Goal: Information Seeking & Learning: Find specific fact

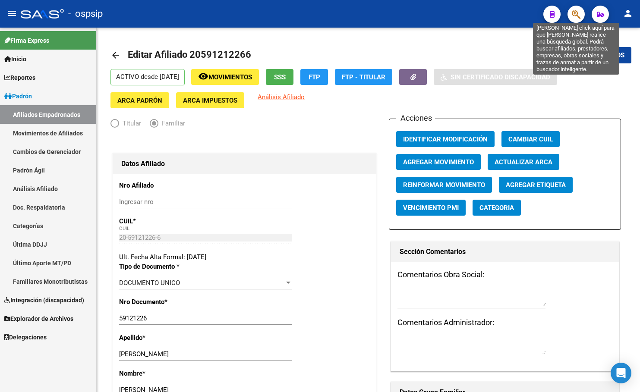
click at [575, 15] on icon "button" at bounding box center [576, 14] width 9 height 10
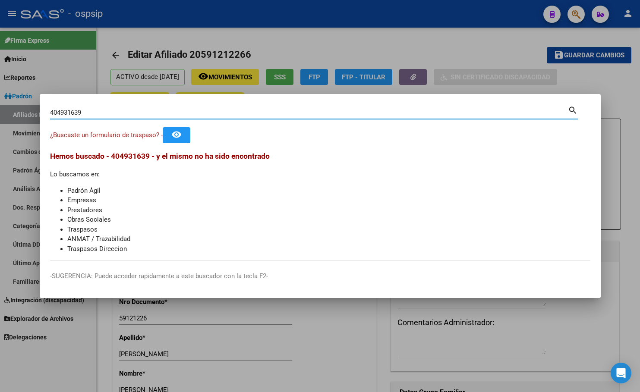
click at [78, 112] on input "404931639" at bounding box center [309, 113] width 518 height 8
type input "40493169"
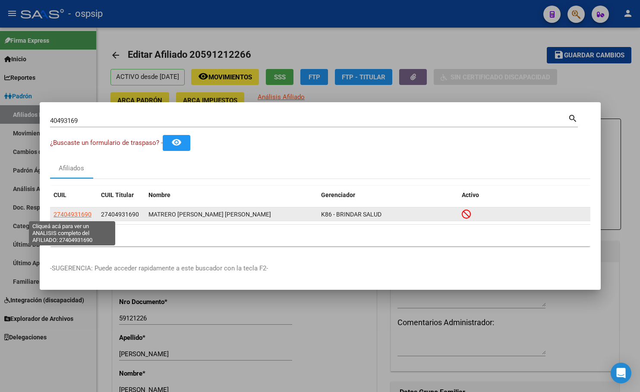
click at [69, 212] on span "27404931690" at bounding box center [73, 214] width 38 height 7
type textarea "27404931690"
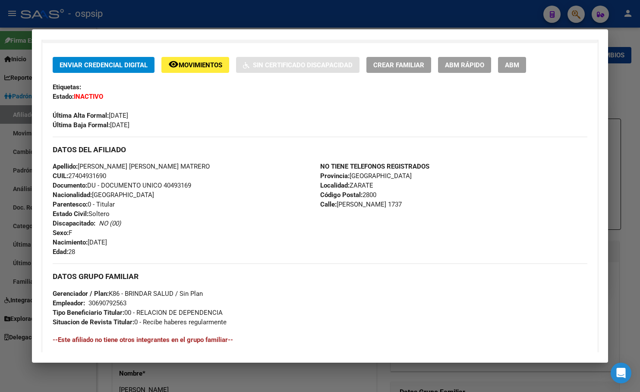
scroll to position [380, 0]
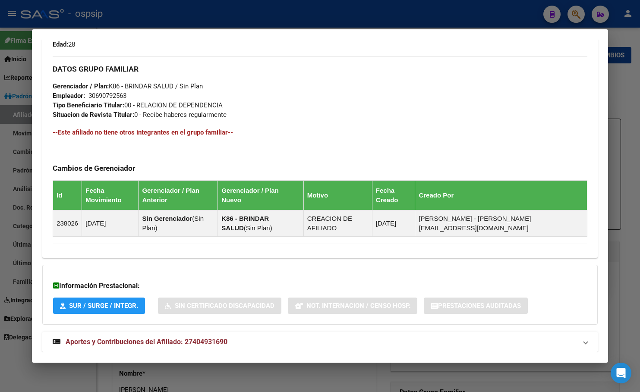
click at [189, 338] on span "Aportes y Contribuciones del Afiliado: 27404931690" at bounding box center [147, 342] width 162 height 8
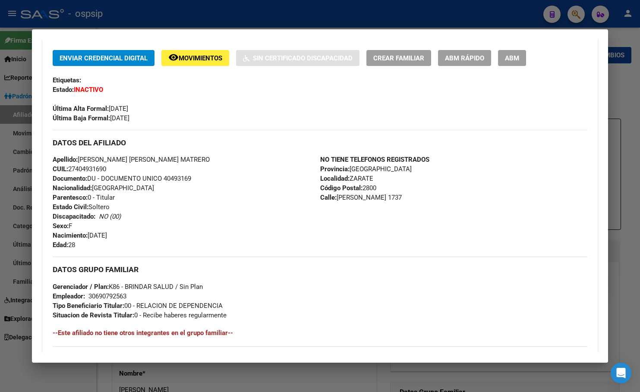
scroll to position [149, 0]
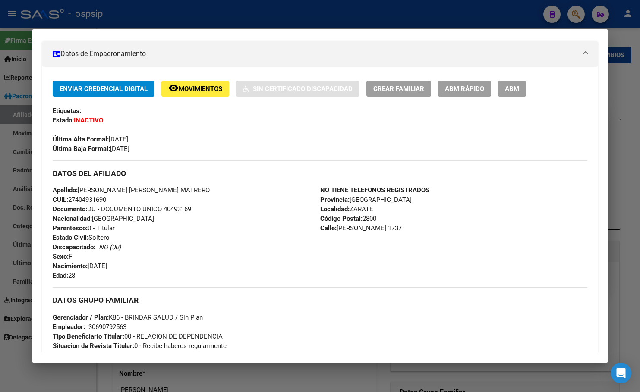
click at [192, 92] on span "Movimientos" at bounding box center [201, 89] width 44 height 8
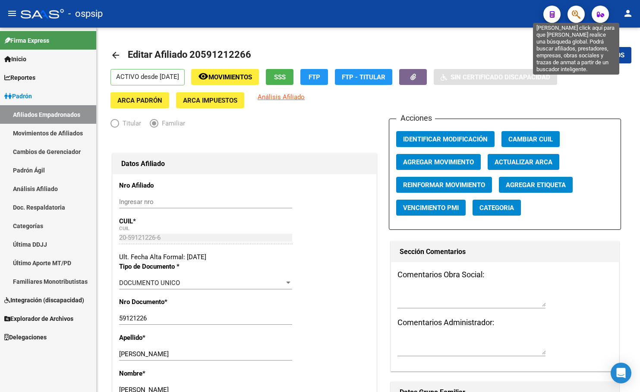
click at [574, 12] on icon "button" at bounding box center [576, 14] width 9 height 10
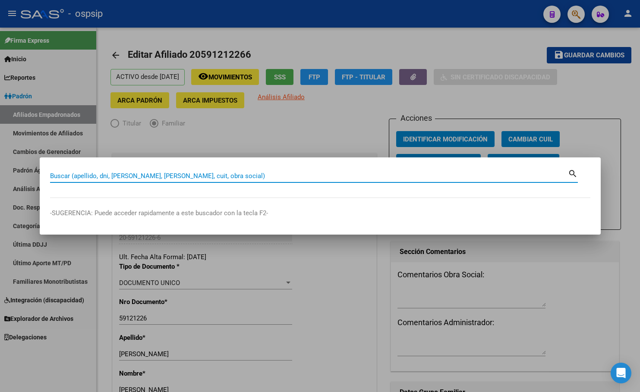
paste input "94287673"
type input "94287673"
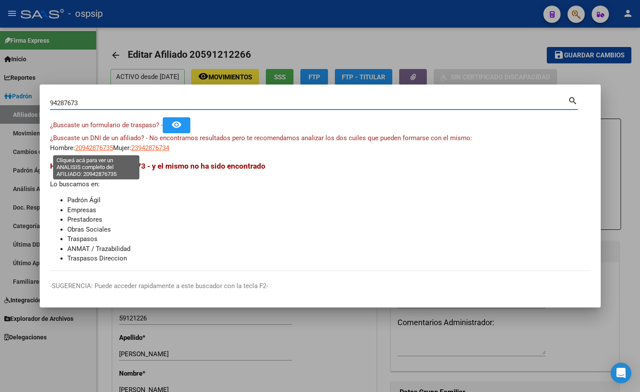
click at [90, 145] on span "20942876735" at bounding box center [94, 148] width 38 height 8
type textarea "20942876735"
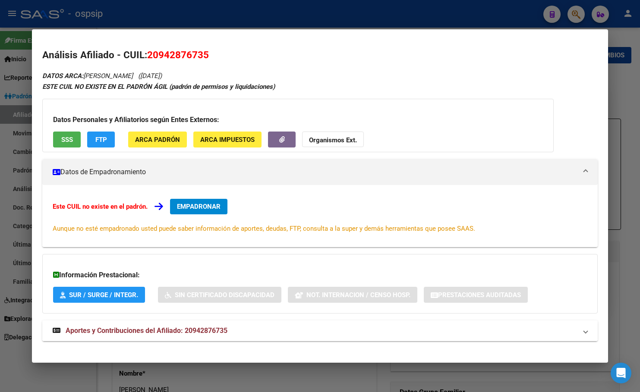
click at [203, 328] on span "Aportes y Contribuciones del Afiliado: 20942876735" at bounding box center [147, 331] width 162 height 8
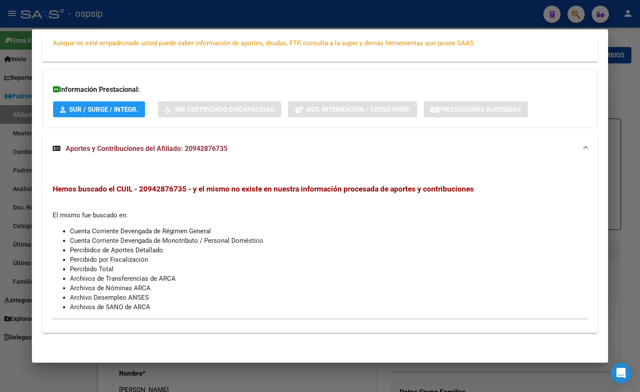
scroll to position [0, 0]
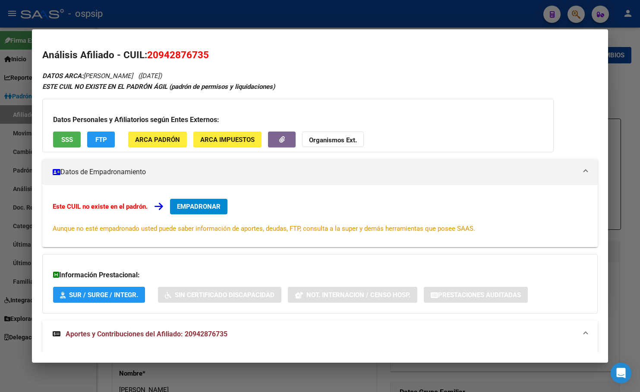
drag, startPoint x: 148, startPoint y: 54, endPoint x: 212, endPoint y: 54, distance: 64.3
click at [212, 54] on h2 "Análisis Afiliado - CUIL: 20942876735" at bounding box center [320, 55] width 556 height 15
copy span "20942876735"
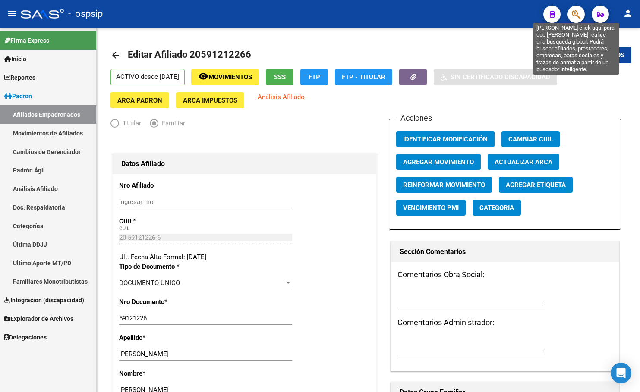
click at [578, 12] on icon "button" at bounding box center [576, 14] width 9 height 10
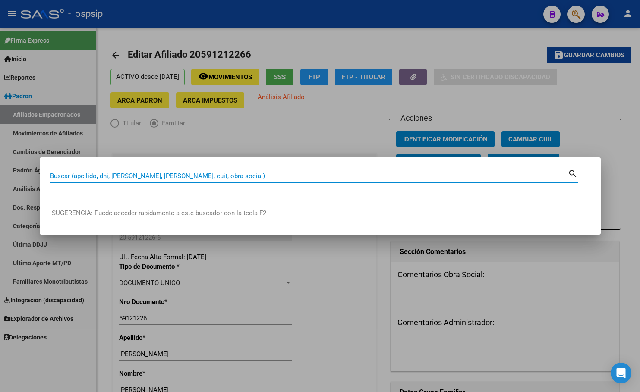
paste input "43592678"
type input "43592678"
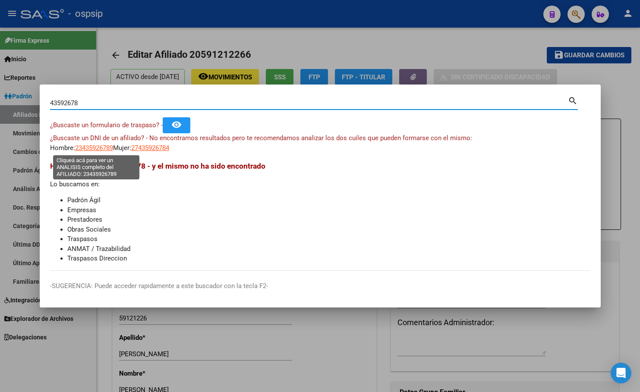
click at [94, 148] on span "23435926789" at bounding box center [94, 148] width 38 height 8
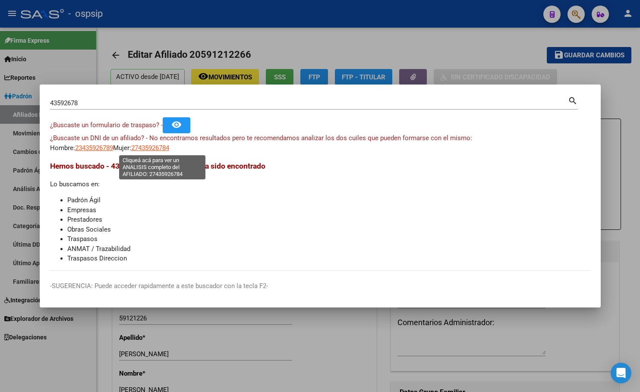
click at [163, 146] on span "27435926784" at bounding box center [150, 148] width 38 height 8
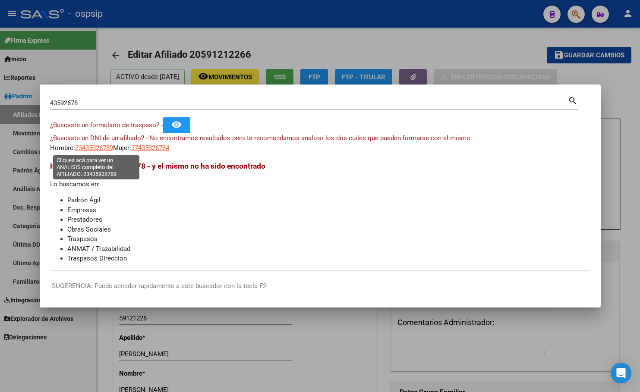
click at [94, 147] on span "23435926789" at bounding box center [94, 148] width 38 height 8
type textarea "23435926789"
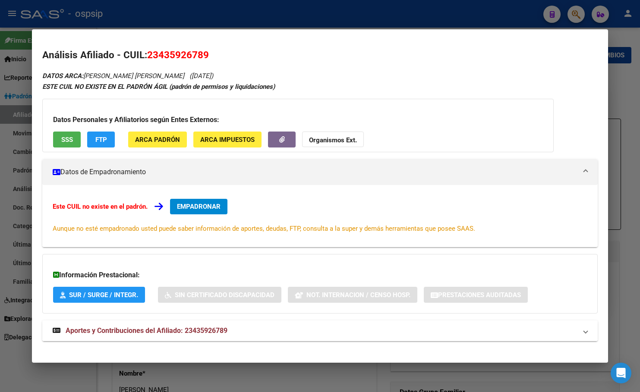
drag, startPoint x: 200, startPoint y: 329, endPoint x: 208, endPoint y: 338, distance: 12.2
click at [201, 329] on span "Aportes y Contribuciones del Afiliado: 23435926789" at bounding box center [147, 331] width 162 height 8
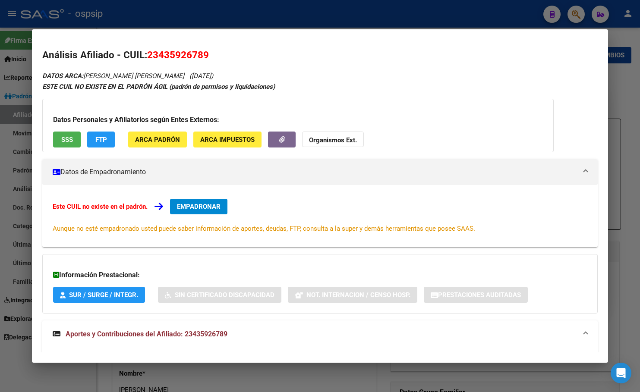
drag, startPoint x: 161, startPoint y: 51, endPoint x: 205, endPoint y: 57, distance: 44.9
click at [205, 57] on span "23435926789" at bounding box center [178, 54] width 62 height 11
copy span "43592678"
click at [300, 58] on h2 "Análisis Afiliado - CUIL: 23435926789" at bounding box center [320, 55] width 556 height 15
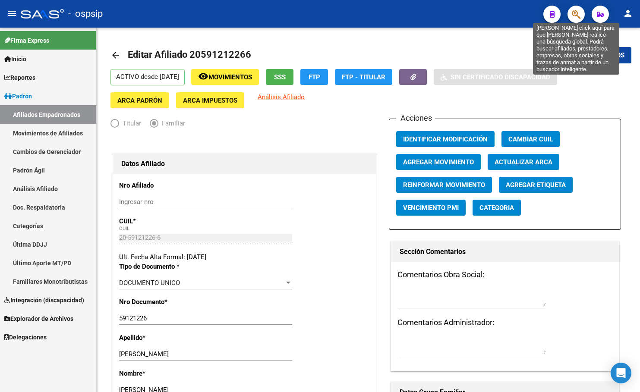
click at [578, 12] on icon "button" at bounding box center [576, 14] width 9 height 10
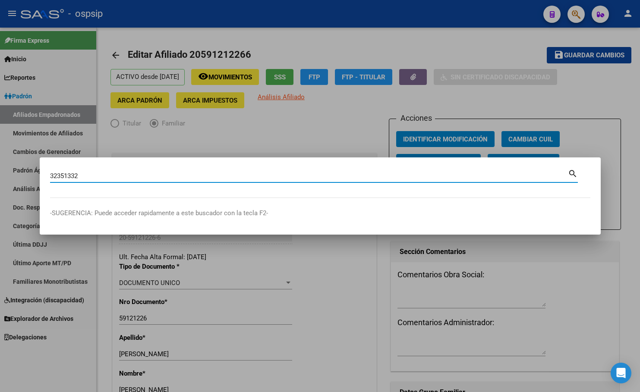
type input "32351332"
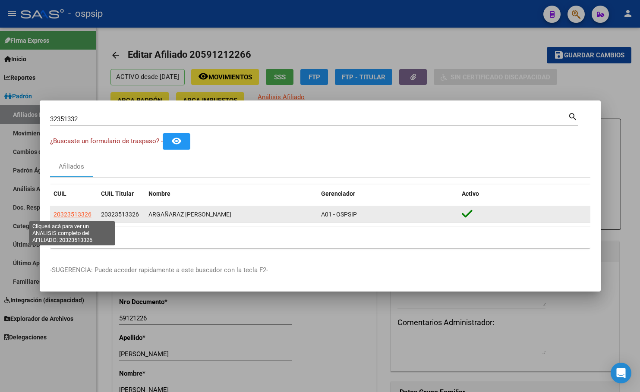
click at [66, 212] on span "20323513326" at bounding box center [73, 214] width 38 height 7
type textarea "20323513326"
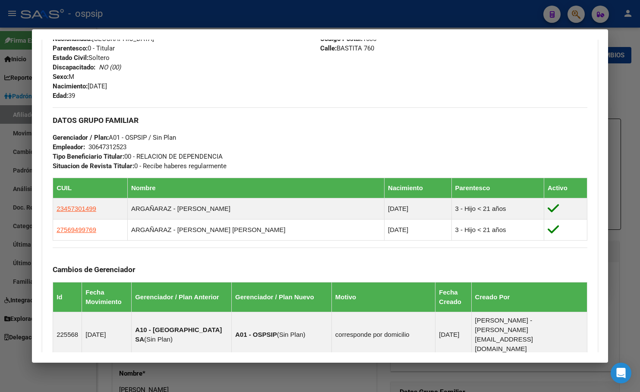
scroll to position [322, 0]
